Goal: Information Seeking & Learning: Learn about a topic

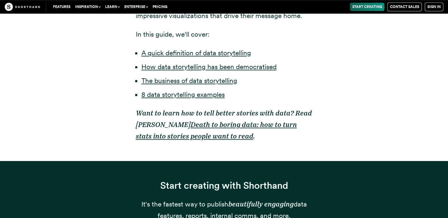
scroll to position [421, 0]
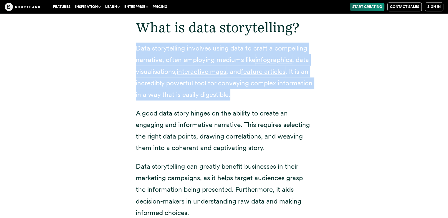
drag, startPoint x: 136, startPoint y: 47, endPoint x: 276, endPoint y: 96, distance: 148.1
click at [276, 96] on p "Data storytelling involves using data to craft a compelling narrative, often em…" at bounding box center [224, 70] width 177 height 57
copy p "Data storytelling involves using data to craft a compelling narrative, often em…"
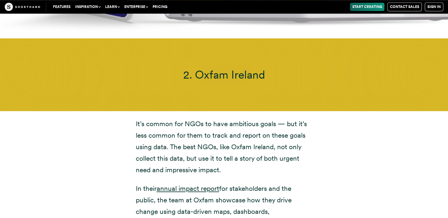
scroll to position [2781, 0]
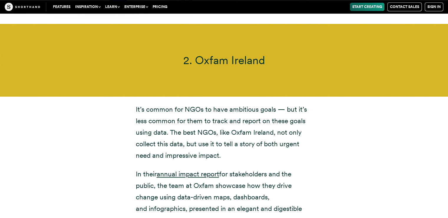
drag, startPoint x: 197, startPoint y: 49, endPoint x: 264, endPoint y: 54, distance: 66.8
click at [263, 54] on span "2. Oxfam Ireland" at bounding box center [224, 59] width 82 height 13
copy span "Oxfam Ireland"
drag, startPoint x: 136, startPoint y: 95, endPoint x: 272, endPoint y: 203, distance: 173.8
click at [272, 203] on div "It’s common for NGOs to have ambitious goals — but it’s less common for them to…" at bounding box center [224, 164] width 177 height 122
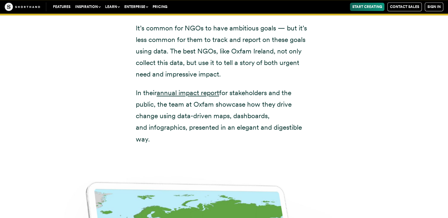
scroll to position [2879, 0]
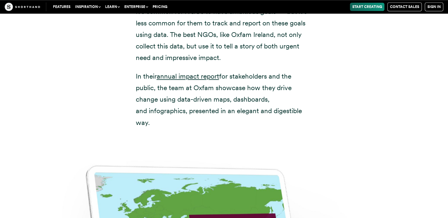
copy div "It’s common for NGOs to have ambitious goals — but it’s less common for them to…"
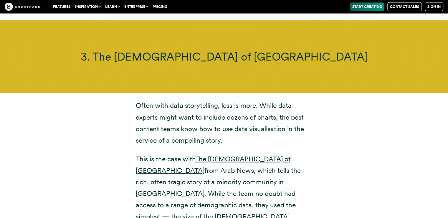
scroll to position [3448, 0]
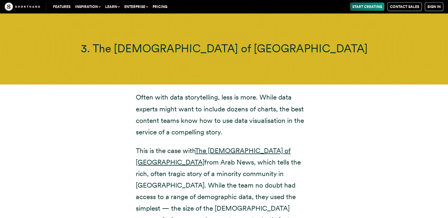
click at [404, 130] on div "Often with data storytelling, less is more. While data experts might want to in…" at bounding box center [224, 158] width 401 height 148
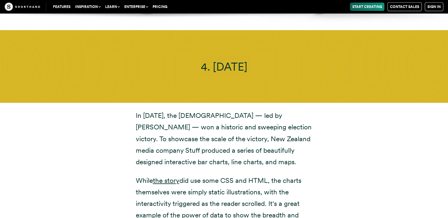
scroll to position [4096, 0]
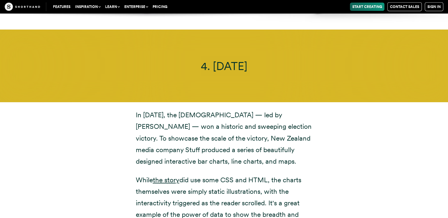
drag, startPoint x: 136, startPoint y: 90, endPoint x: 204, endPoint y: 199, distance: 128.7
click at [204, 199] on div "In [DATE], the [DEMOGRAPHIC_DATA] — led by [PERSON_NAME] — won a historic and s…" at bounding box center [224, 170] width 177 height 122
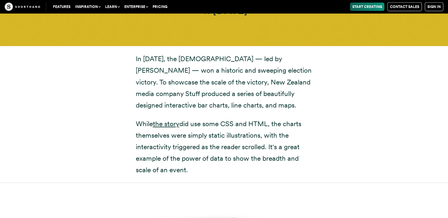
scroll to position [4177, 0]
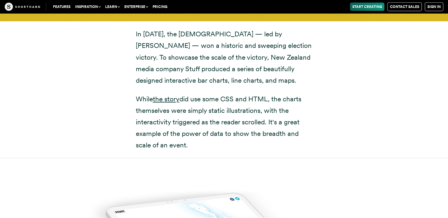
copy div "In [DATE], the [DEMOGRAPHIC_DATA] — led by [PERSON_NAME] — won a historic and s…"
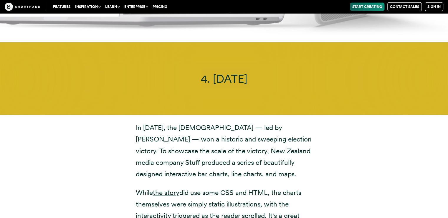
scroll to position [4067, 0]
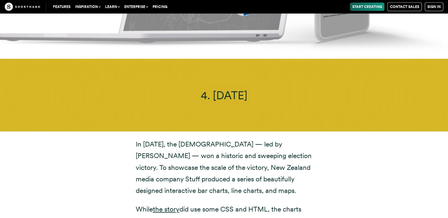
drag, startPoint x: 201, startPoint y: 70, endPoint x: 259, endPoint y: 75, distance: 57.3
click at [259, 88] on h3 "4. [DATE]" at bounding box center [224, 94] width 334 height 13
copy span "[DATE]"
